Goal: Task Accomplishment & Management: Use online tool/utility

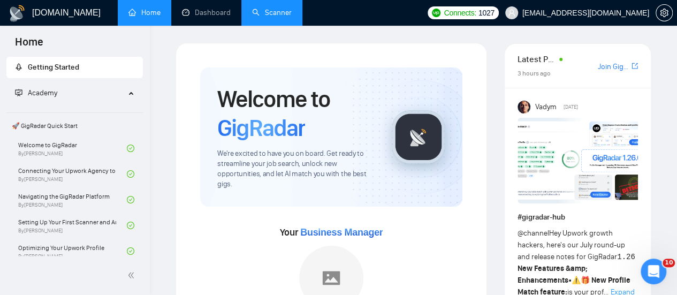
click at [269, 17] on link "Scanner" at bounding box center [272, 12] width 40 height 9
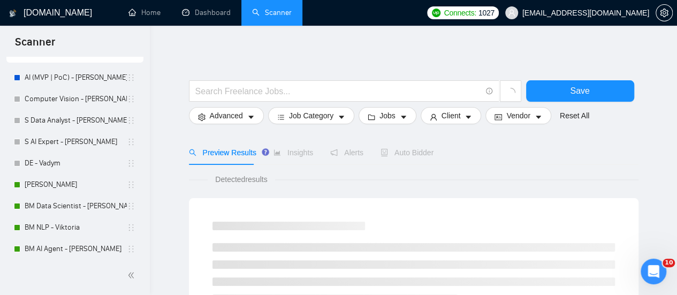
scroll to position [107, 0]
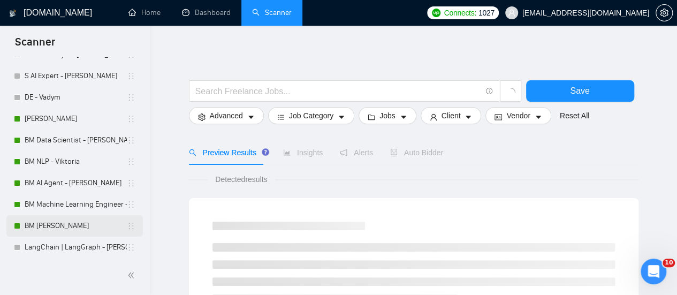
click at [63, 225] on link "BM [PERSON_NAME]" at bounding box center [76, 225] width 102 height 21
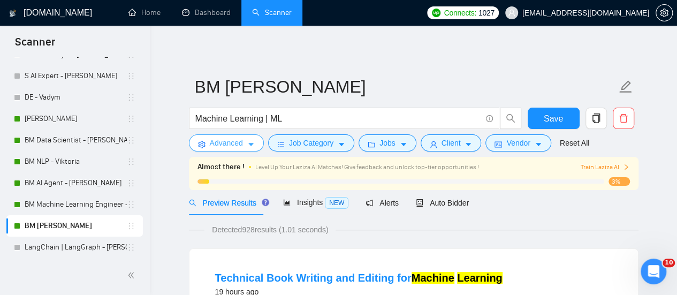
click at [251, 144] on icon "caret-down" at bounding box center [250, 145] width 5 height 3
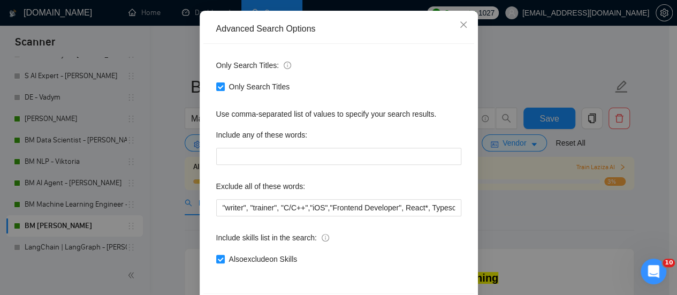
scroll to position [150, 0]
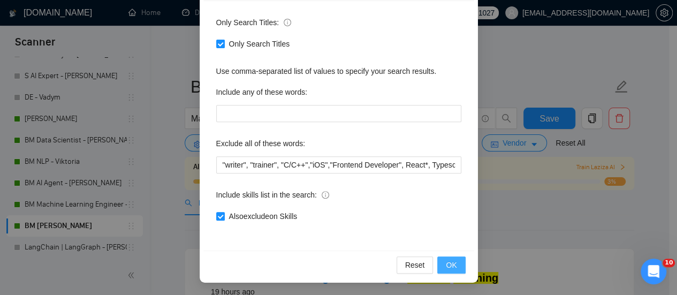
click at [457, 265] on button "OK" at bounding box center [451, 264] width 28 height 17
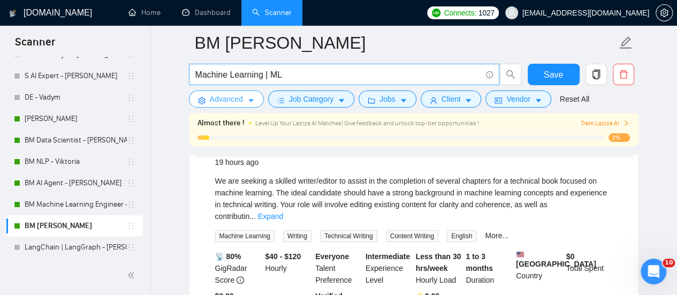
scroll to position [0, 0]
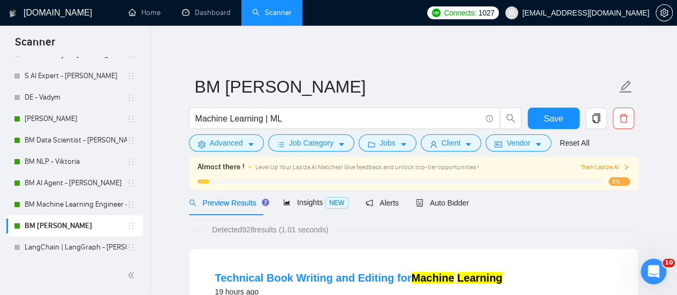
drag, startPoint x: 435, startPoint y: 194, endPoint x: 420, endPoint y: 163, distance: 34.7
click at [435, 194] on div "Auto Bidder" at bounding box center [442, 202] width 53 height 25
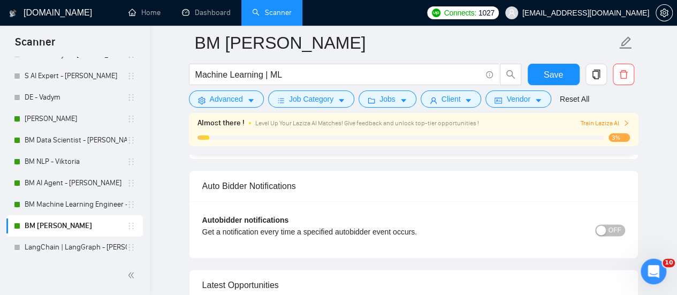
scroll to position [2570, 0]
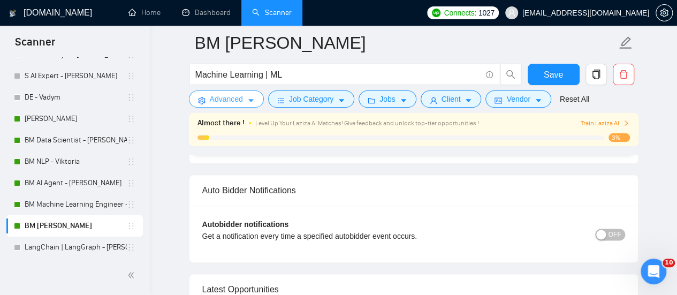
click at [221, 94] on span "Advanced" at bounding box center [226, 99] width 33 height 12
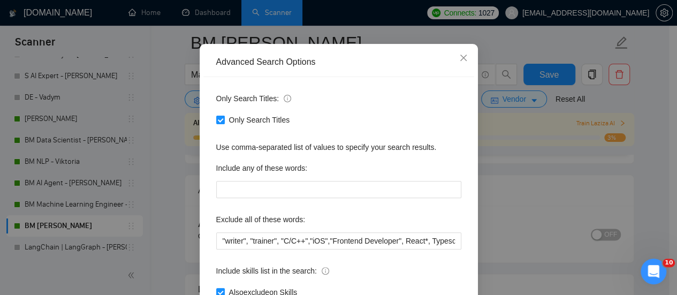
scroll to position [150, 0]
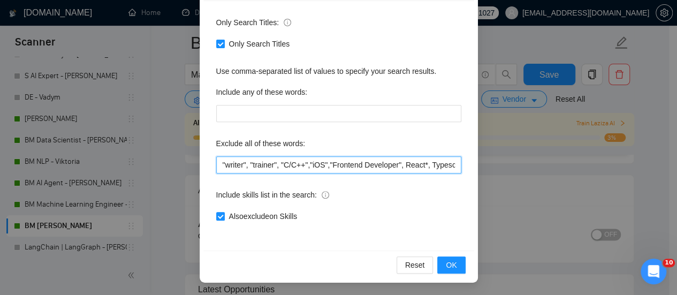
drag, startPoint x: 243, startPoint y: 162, endPoint x: 198, endPoint y: 164, distance: 44.5
click at [200, 164] on div "Advanced Search Options Only Search Titles: Only Search Titles Use comma-separa…" at bounding box center [339, 125] width 278 height 315
drag, startPoint x: 246, startPoint y: 163, endPoint x: 199, endPoint y: 162, distance: 46.6
click at [203, 162] on div "Only Search Titles: Only Search Titles Use comma-separated list of values to sp…" at bounding box center [338, 126] width 271 height 250
click at [217, 164] on input ""writer", "trainer", "C/C++","iOS","Frontend Developer", React*, Typescript*, "…" at bounding box center [338, 164] width 245 height 17
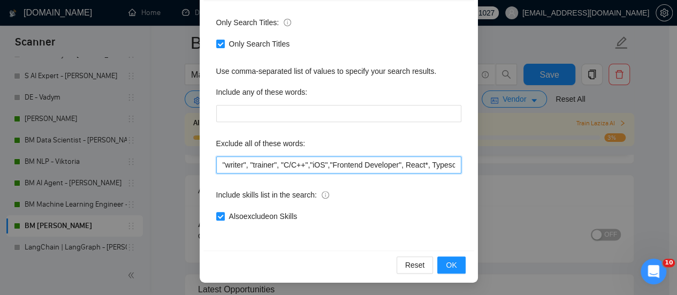
paste input ""writer","
click at [239, 164] on input ""writer", "writer", "trainer", "C/C++","iOS","Frontend Developer", React*, Type…" at bounding box center [338, 164] width 245 height 17
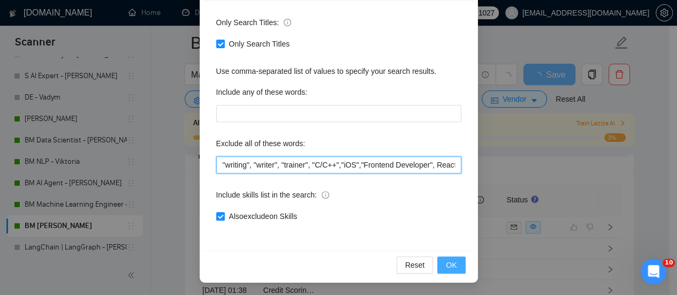
type input ""writing", "writer", "trainer", "C/C++","iOS","Frontend Developer", React*, Typ…"
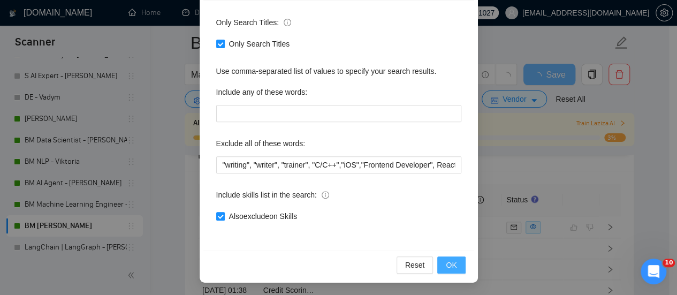
click at [440, 265] on button "OK" at bounding box center [451, 264] width 28 height 17
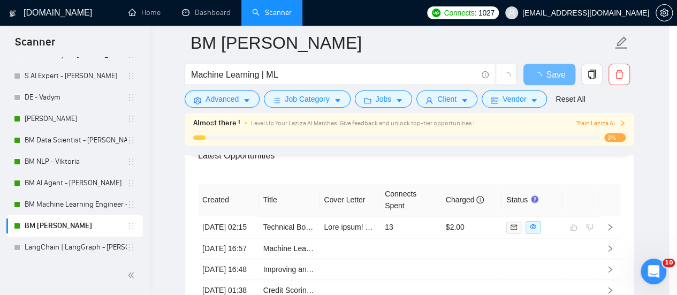
scroll to position [96, 0]
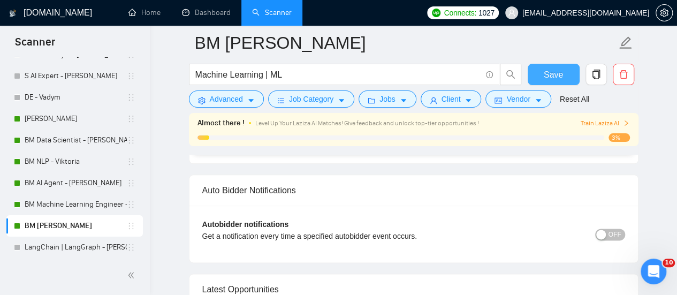
click at [565, 72] on button "Save" at bounding box center [554, 74] width 52 height 21
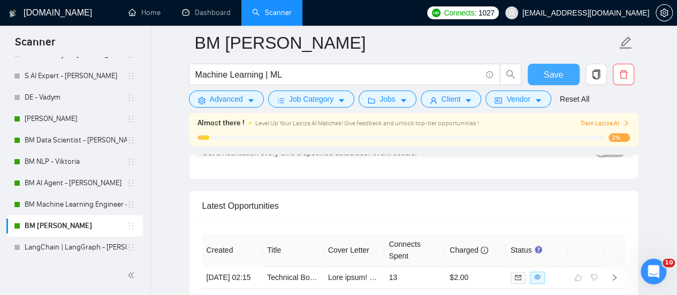
scroll to position [2624, 0]
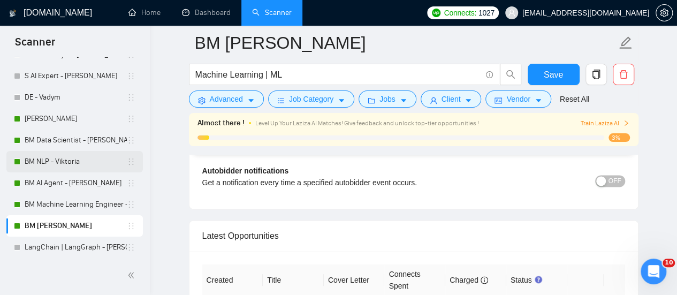
click at [46, 172] on link "BM NLP - Viktoria" at bounding box center [76, 161] width 102 height 21
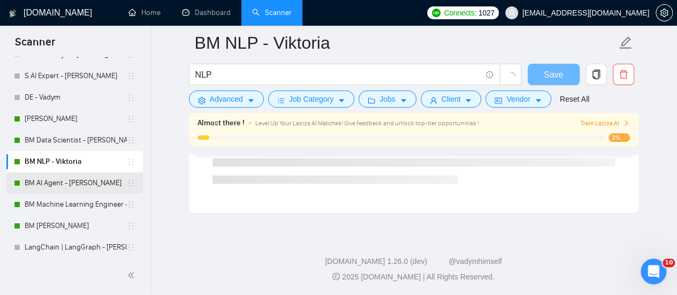
scroll to position [765, 0]
click at [46, 186] on link "BM AI Agent - [PERSON_NAME]" at bounding box center [76, 182] width 102 height 21
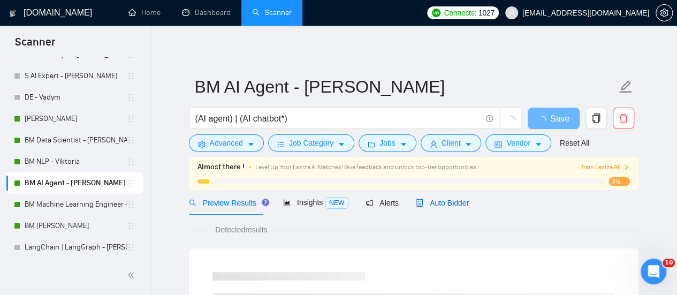
click at [444, 202] on span "Auto Bidder" at bounding box center [442, 203] width 53 height 9
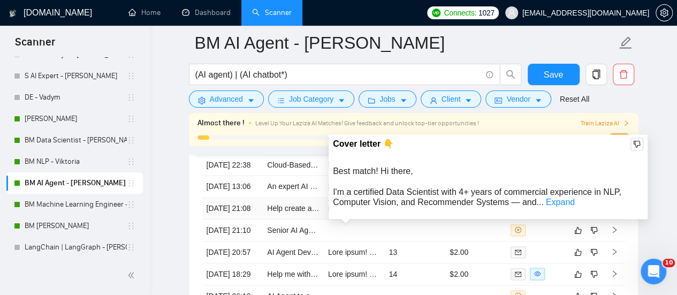
scroll to position [2677, 0]
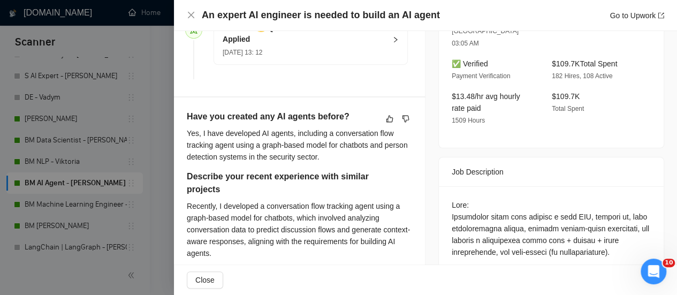
scroll to position [375, 0]
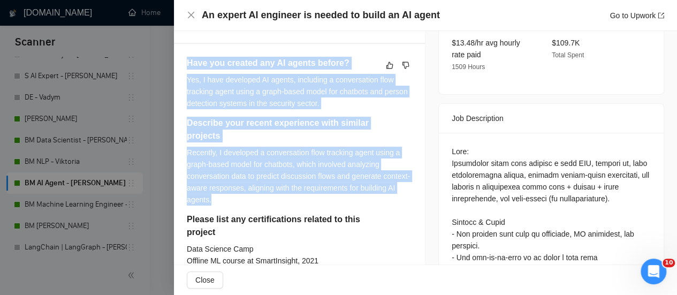
drag, startPoint x: 252, startPoint y: 212, endPoint x: 195, endPoint y: 92, distance: 132.9
copy div "Have you created any AI agents before? Yes, I have developed AI agents, includi…"
click at [389, 134] on div "Describe your recent experience with similar projects" at bounding box center [299, 132] width 225 height 30
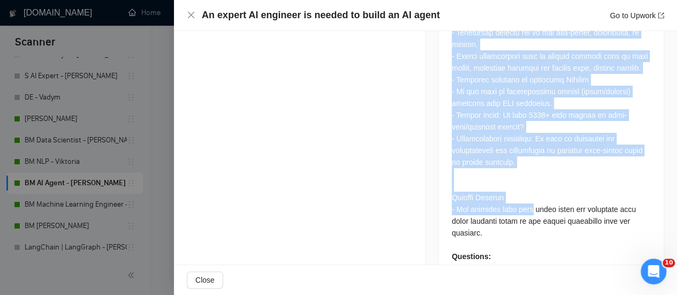
scroll to position [1431, 0]
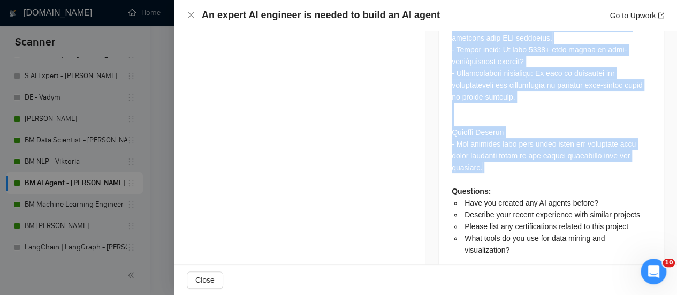
drag, startPoint x: 441, startPoint y: 84, endPoint x: 560, endPoint y: 131, distance: 127.7
copy div "Autonomous agent that fetches a live URL, renders it, runs deterministic checks…"
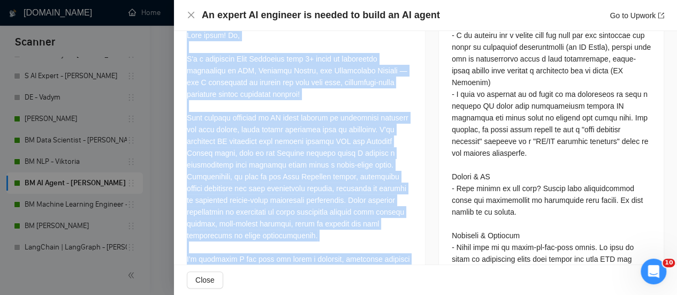
scroll to position [788, 0]
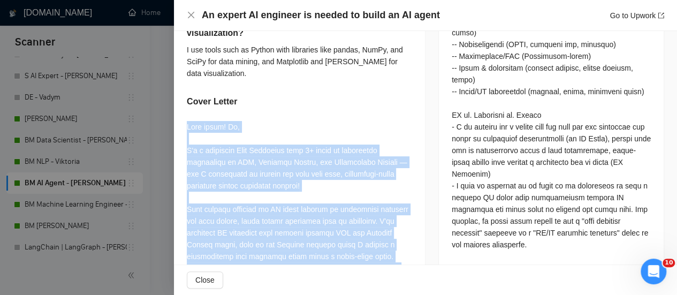
drag, startPoint x: 228, startPoint y: 183, endPoint x: 185, endPoint y: 139, distance: 61.7
click at [185, 139] on div "Have you created any AI agents before? Yes, I have developed AI agents, includi…" at bounding box center [299, 44] width 251 height 826
copy div "Lore ipsum! Do, S'a c adipiscin Elit Seddoeius temp 2+ incid ut laboreetdo magn…"
